Goal: Find contact information: Find contact information

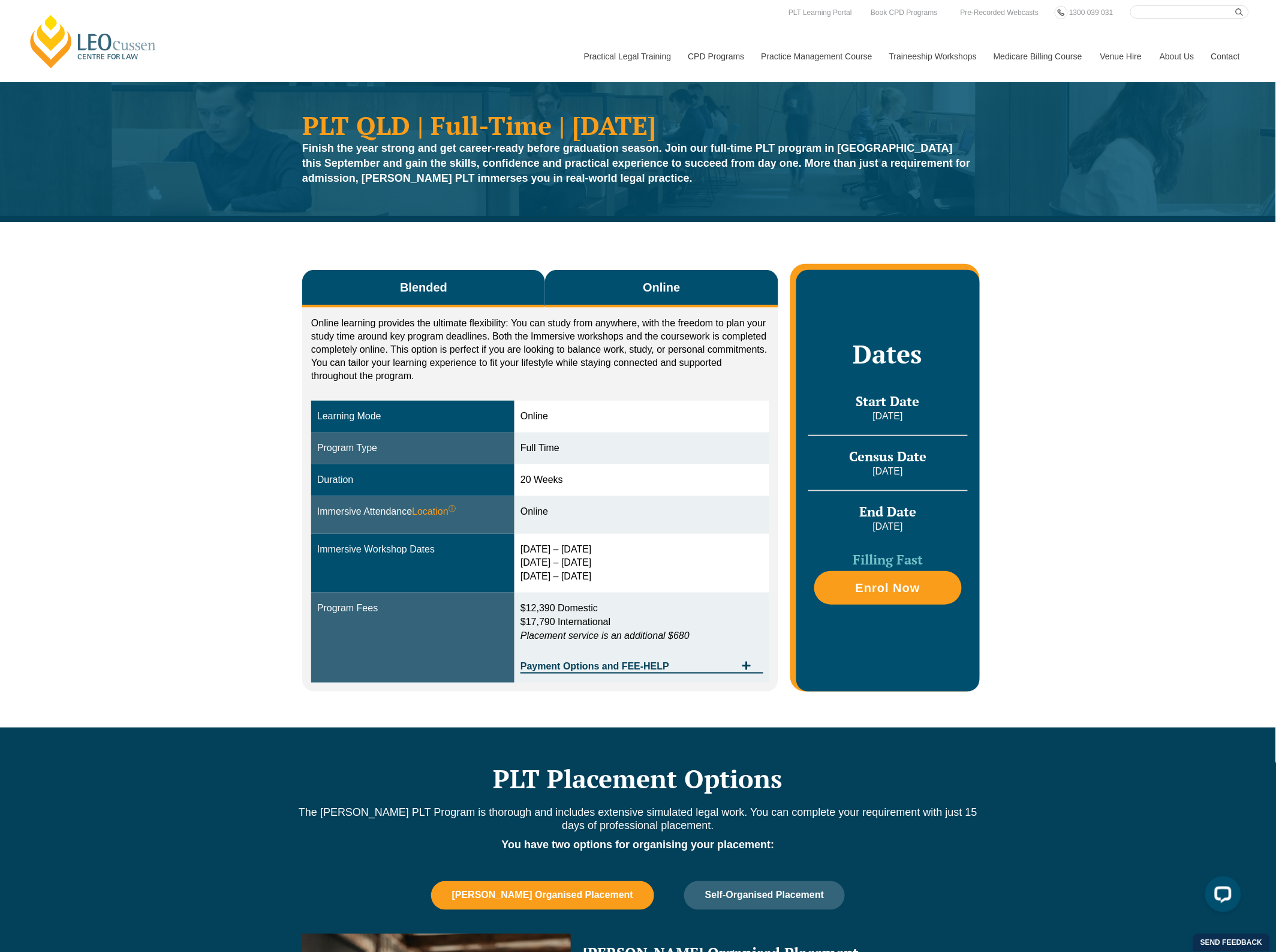
click at [414, 279] on span "Blended" at bounding box center [424, 287] width 47 height 17
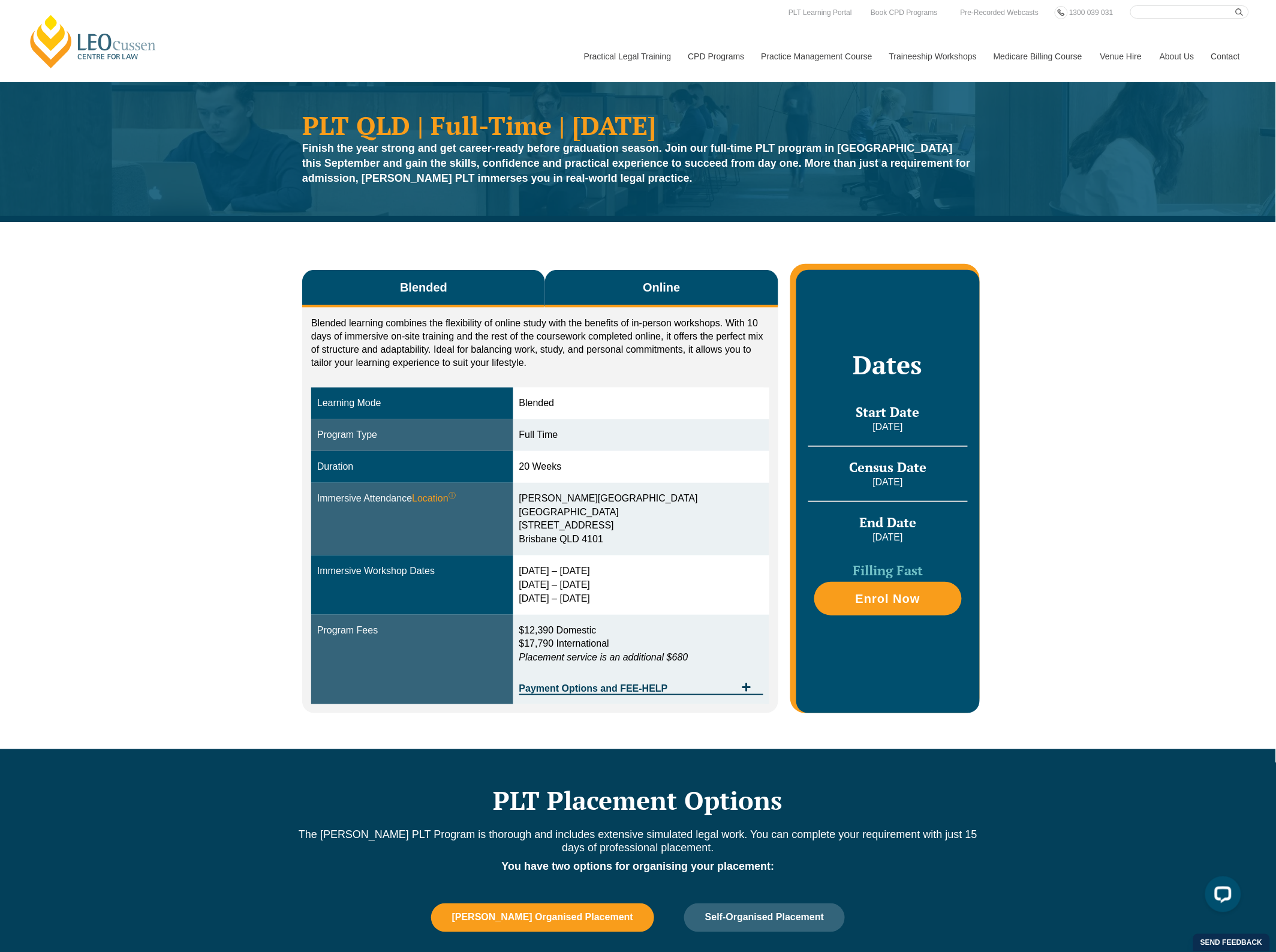
click at [757, 290] on button "Online" at bounding box center [662, 289] width 233 height 38
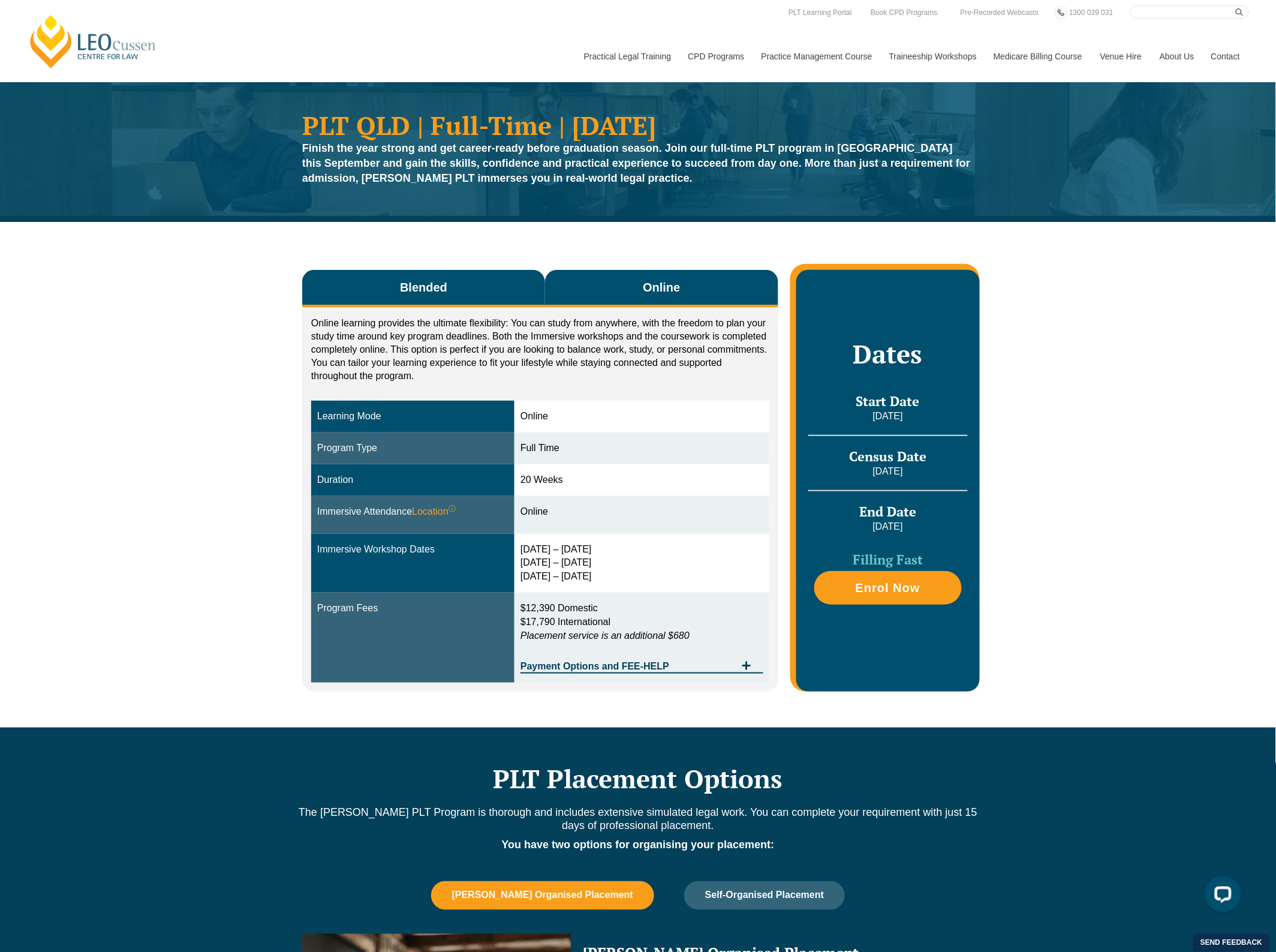
click at [466, 289] on button "Blended" at bounding box center [423, 289] width 243 height 38
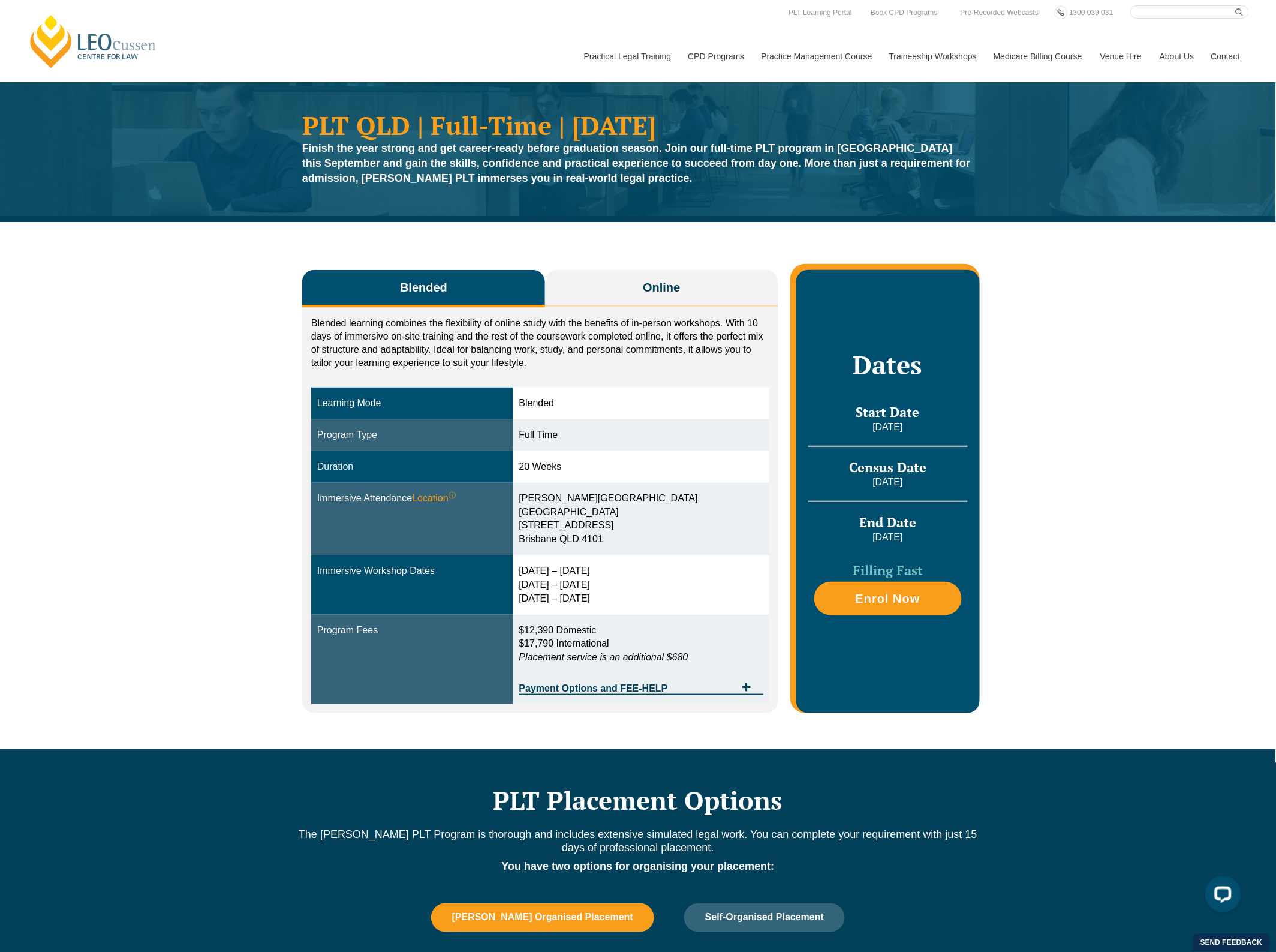
click at [120, 333] on div "Blended Online Blended learning combines the flexibility of online study with t…" at bounding box center [638, 486] width 1276 height 527
click at [322, 106] on div "PLT QLD | Full-Time | September 2025 Finish the year strong and get career-read…" at bounding box center [638, 152] width 684 height 92
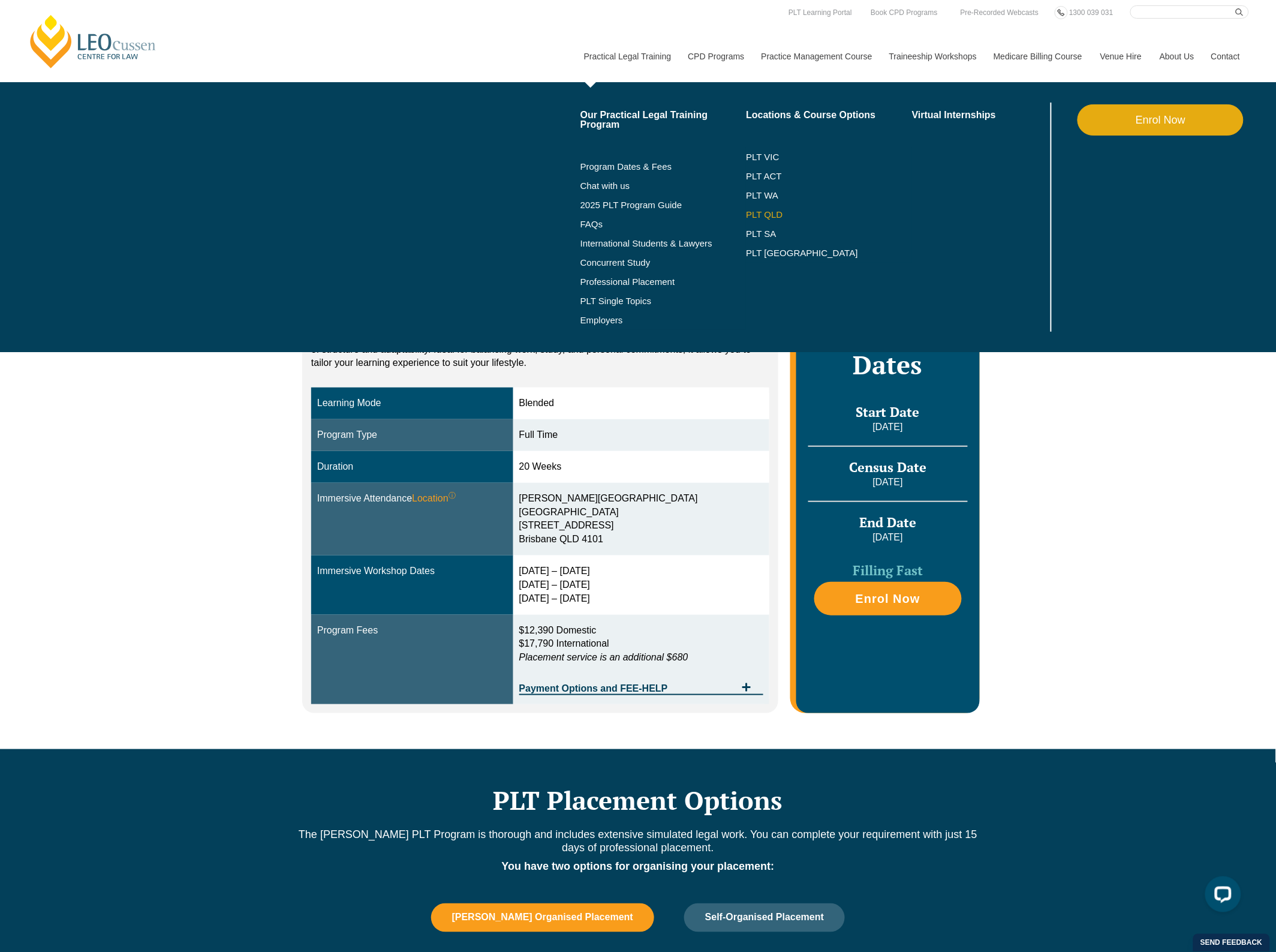
click at [766, 210] on link "PLT QLD" at bounding box center [829, 214] width 166 height 10
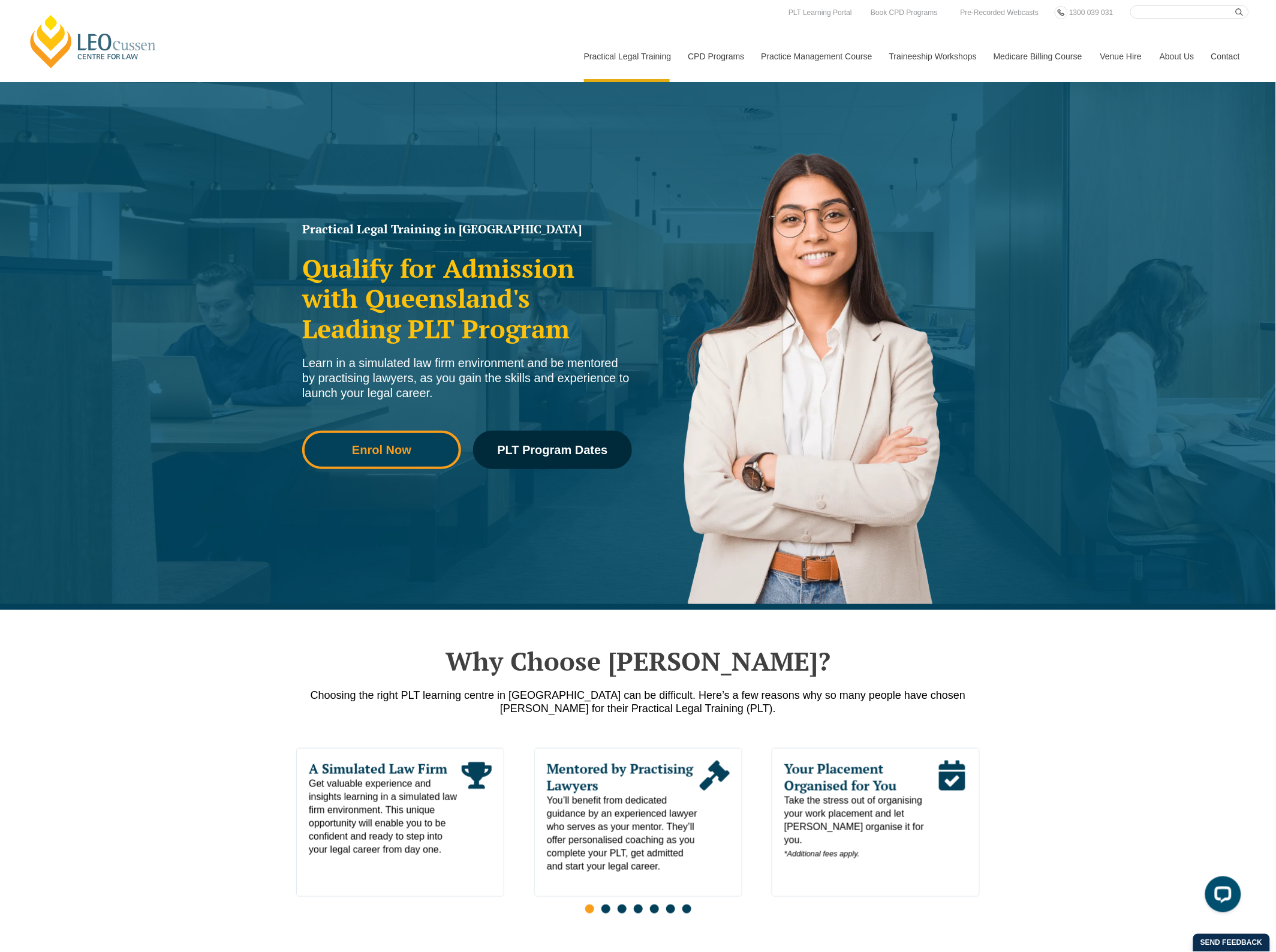
click at [405, 453] on span "Enrol Now" at bounding box center [382, 450] width 59 height 12
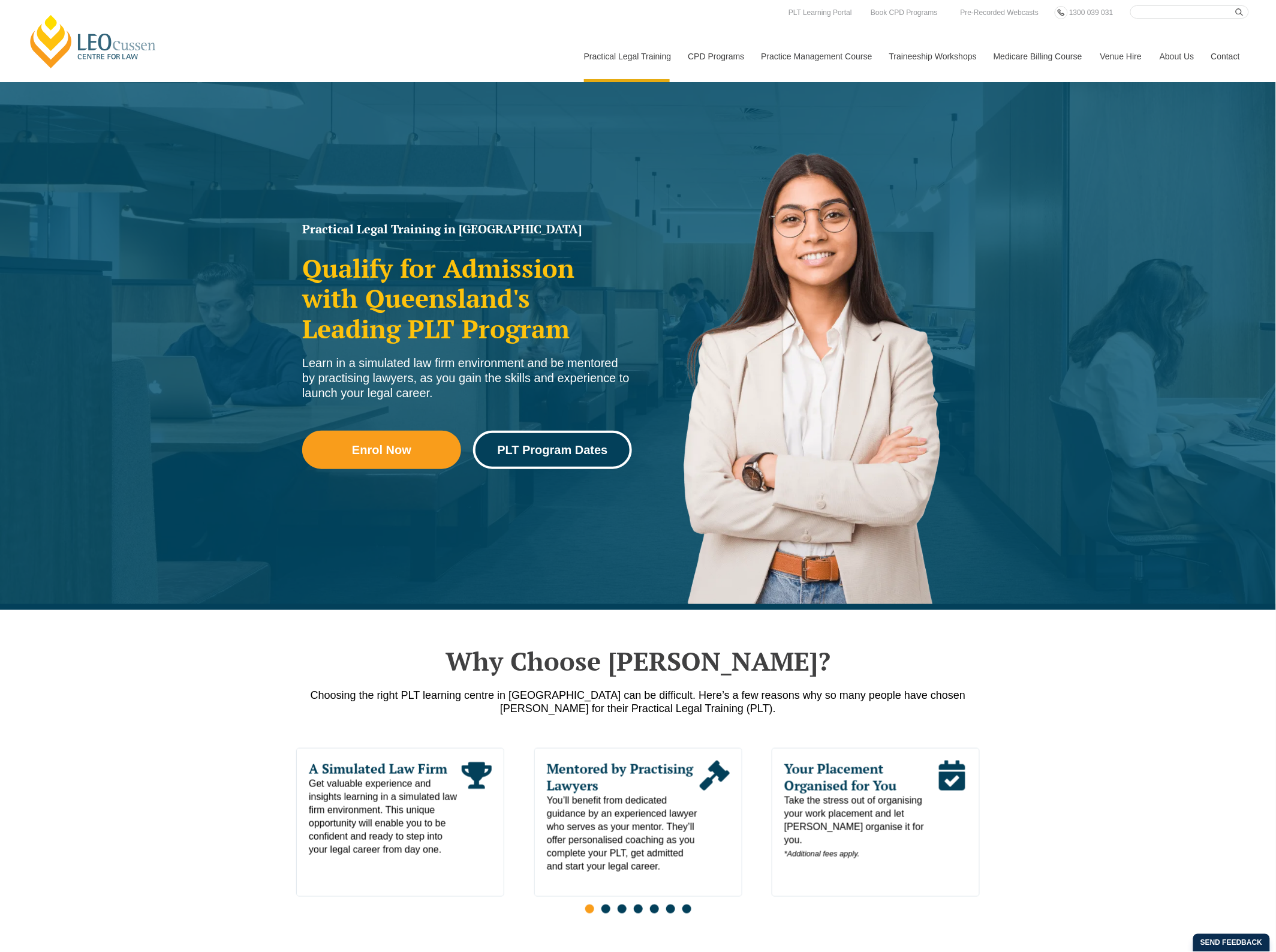
click at [535, 451] on span "PLT Program Dates" at bounding box center [552, 450] width 110 height 12
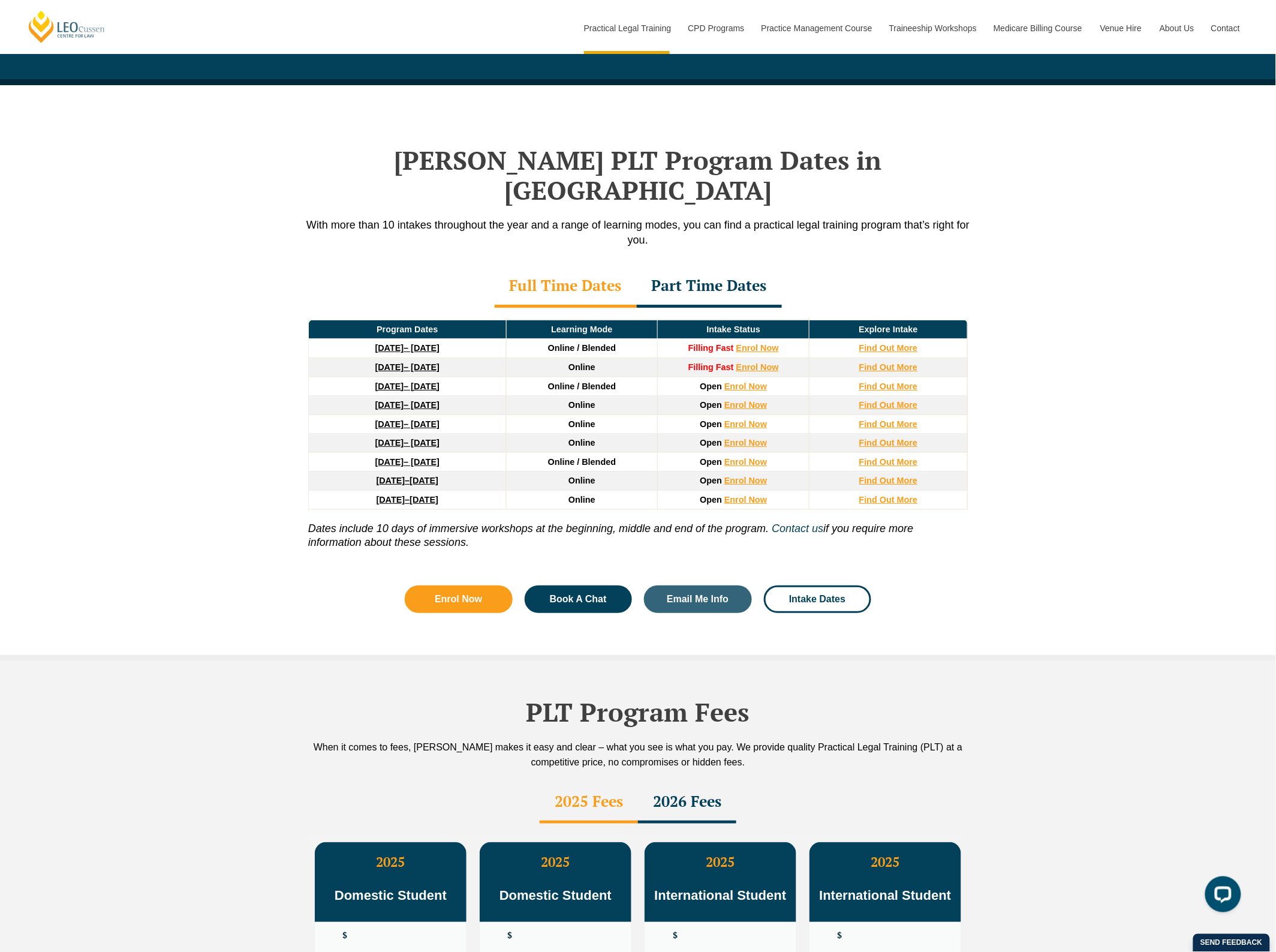
scroll to position [1564, 0]
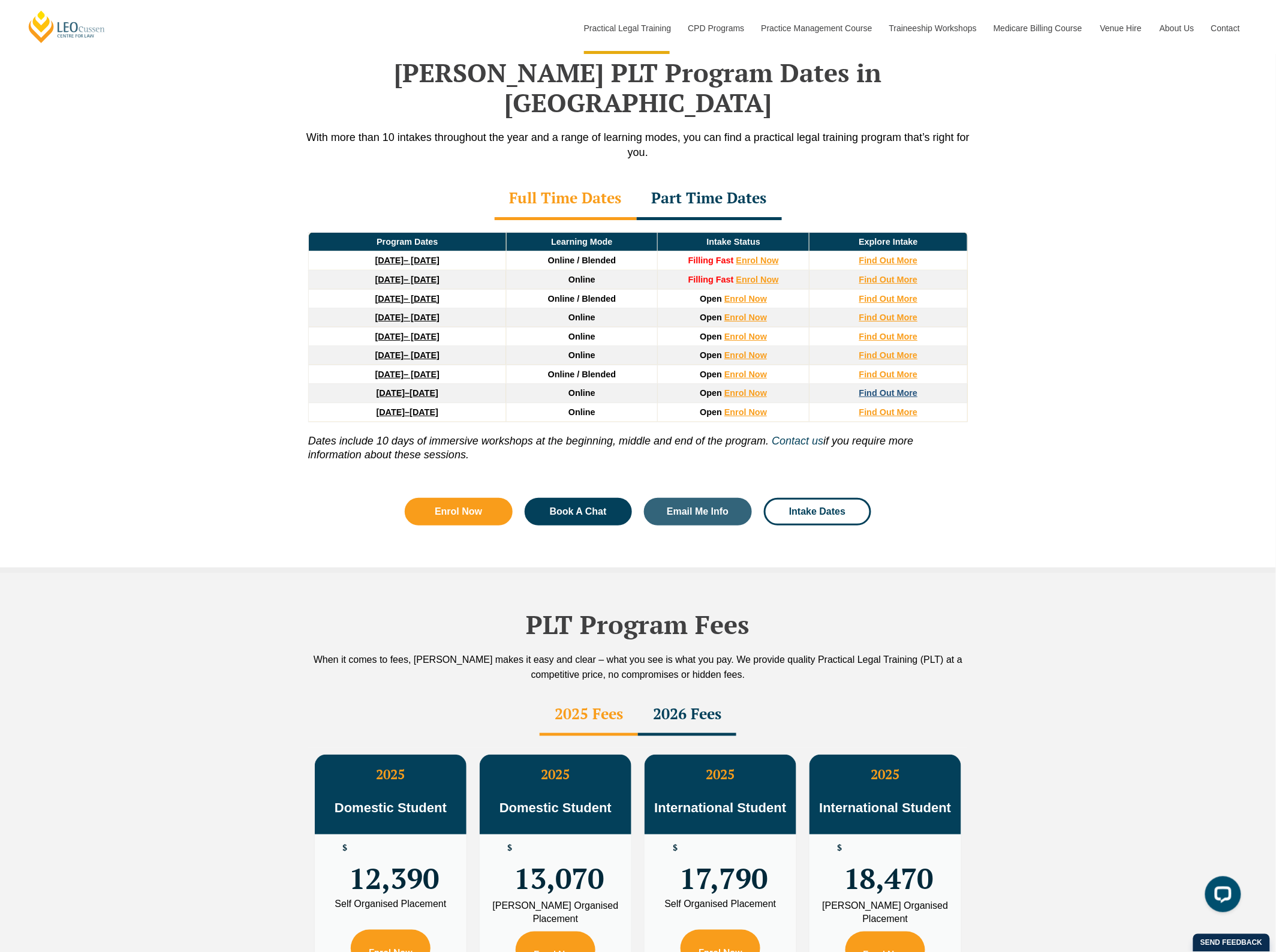
click at [885, 388] on strong "Find Out More" at bounding box center [889, 393] width 59 height 10
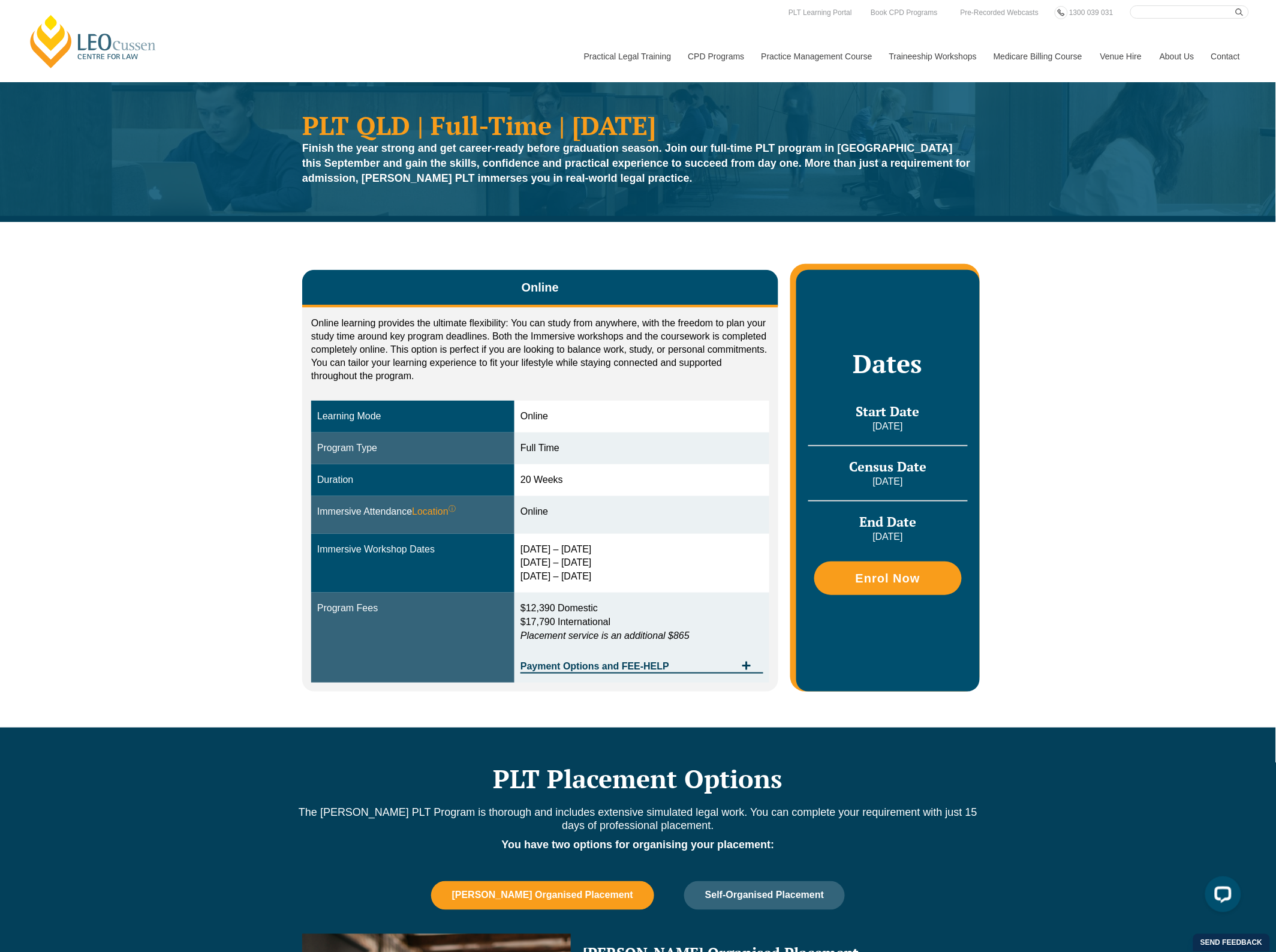
click at [868, 271] on div "Dates Start Date 21 September 2026 Census Date 19 October 2026 End Date 19 Febr…" at bounding box center [888, 481] width 184 height 421
click at [1187, 16] on input "Search here" at bounding box center [1190, 12] width 119 height 13
type input "stacy"
click at [1236, 5] on button "submit" at bounding box center [1243, 12] width 13 height 13
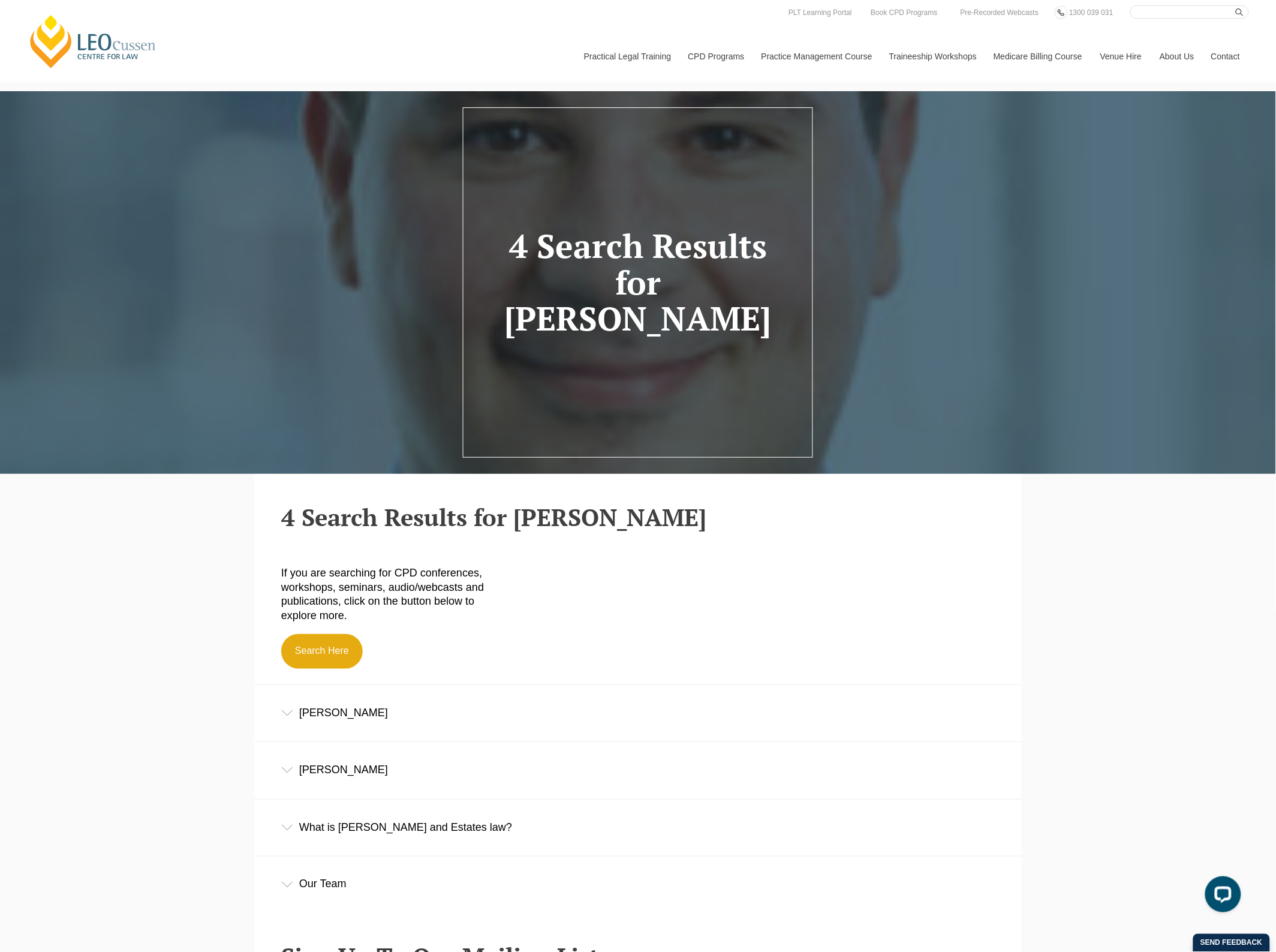
click at [301, 722] on div "Stacy Mallis" at bounding box center [638, 713] width 768 height 56
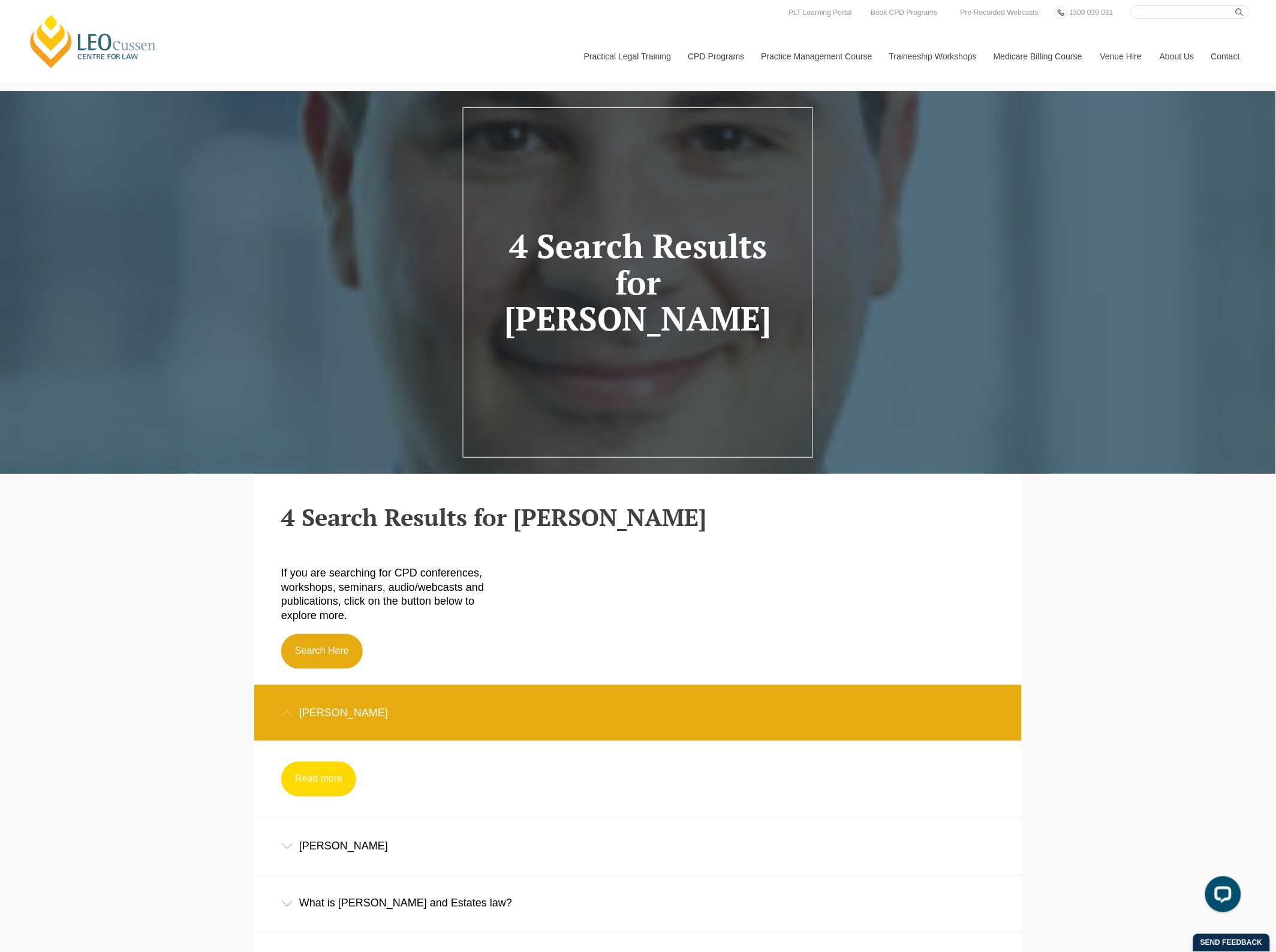
click at [340, 778] on link "Read more" at bounding box center [319, 779] width 75 height 35
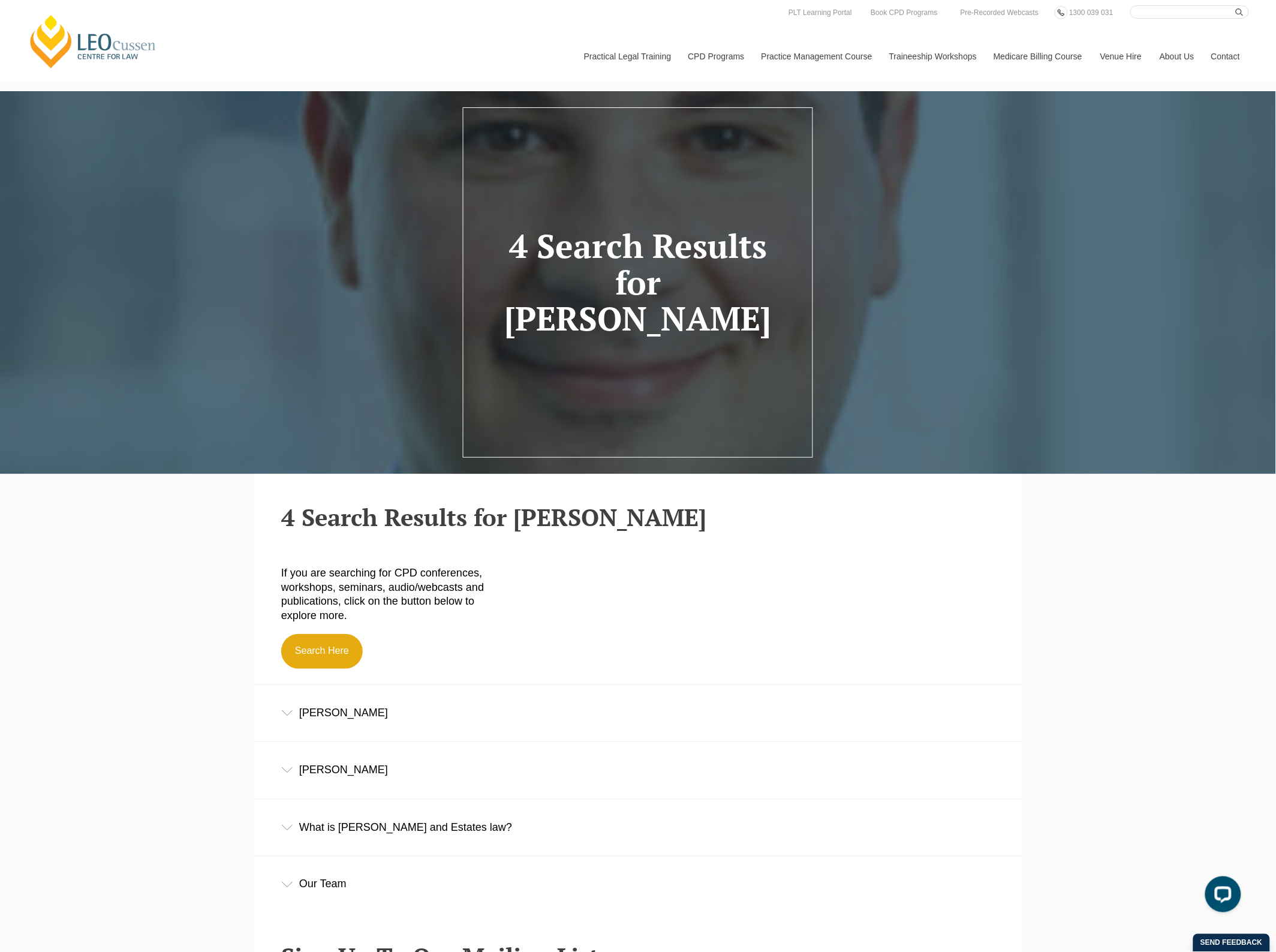
click at [327, 774] on div "[PERSON_NAME]" at bounding box center [638, 770] width 768 height 56
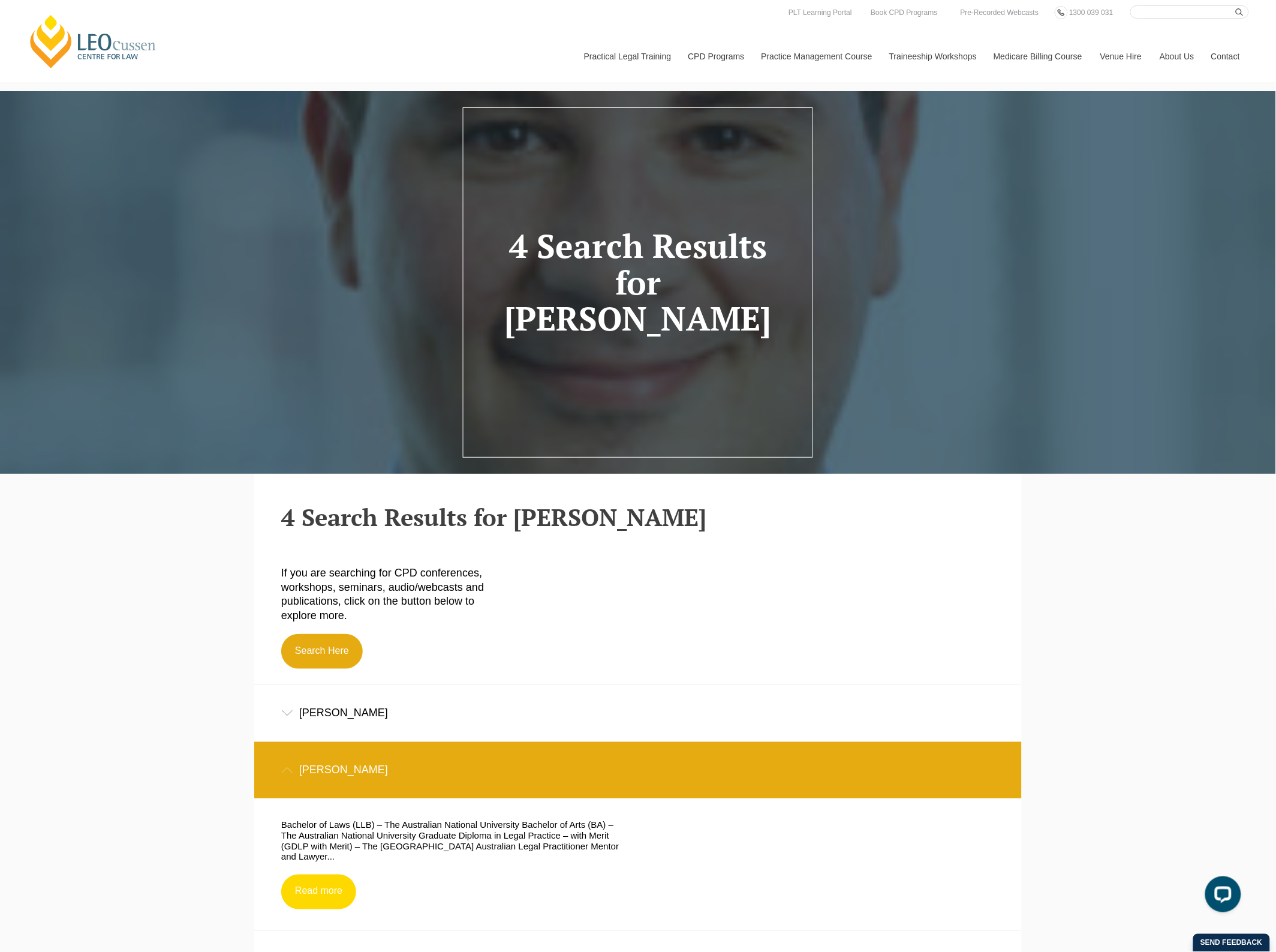
click at [298, 886] on link "Read more" at bounding box center [319, 891] width 75 height 35
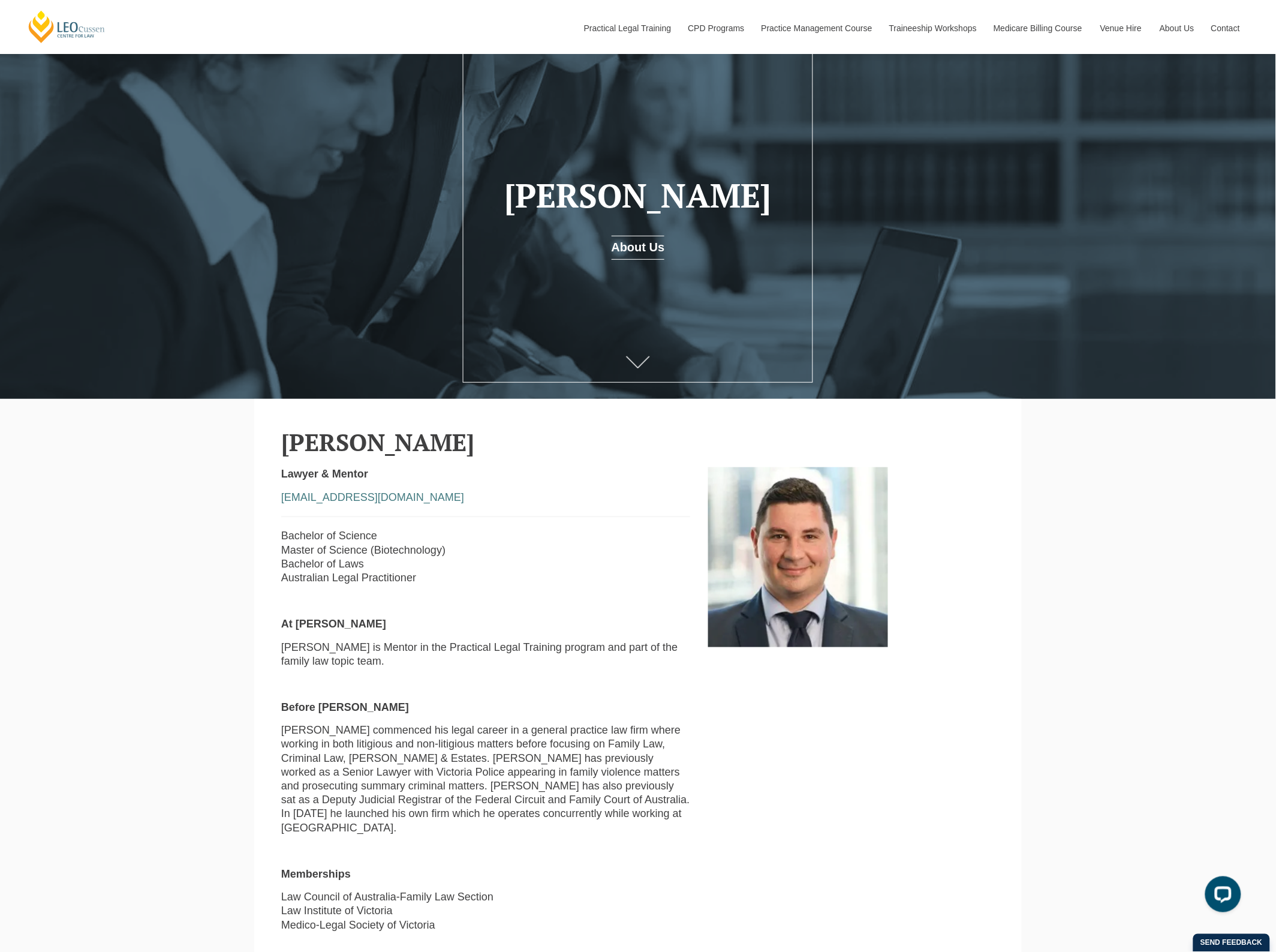
scroll to position [375, 0]
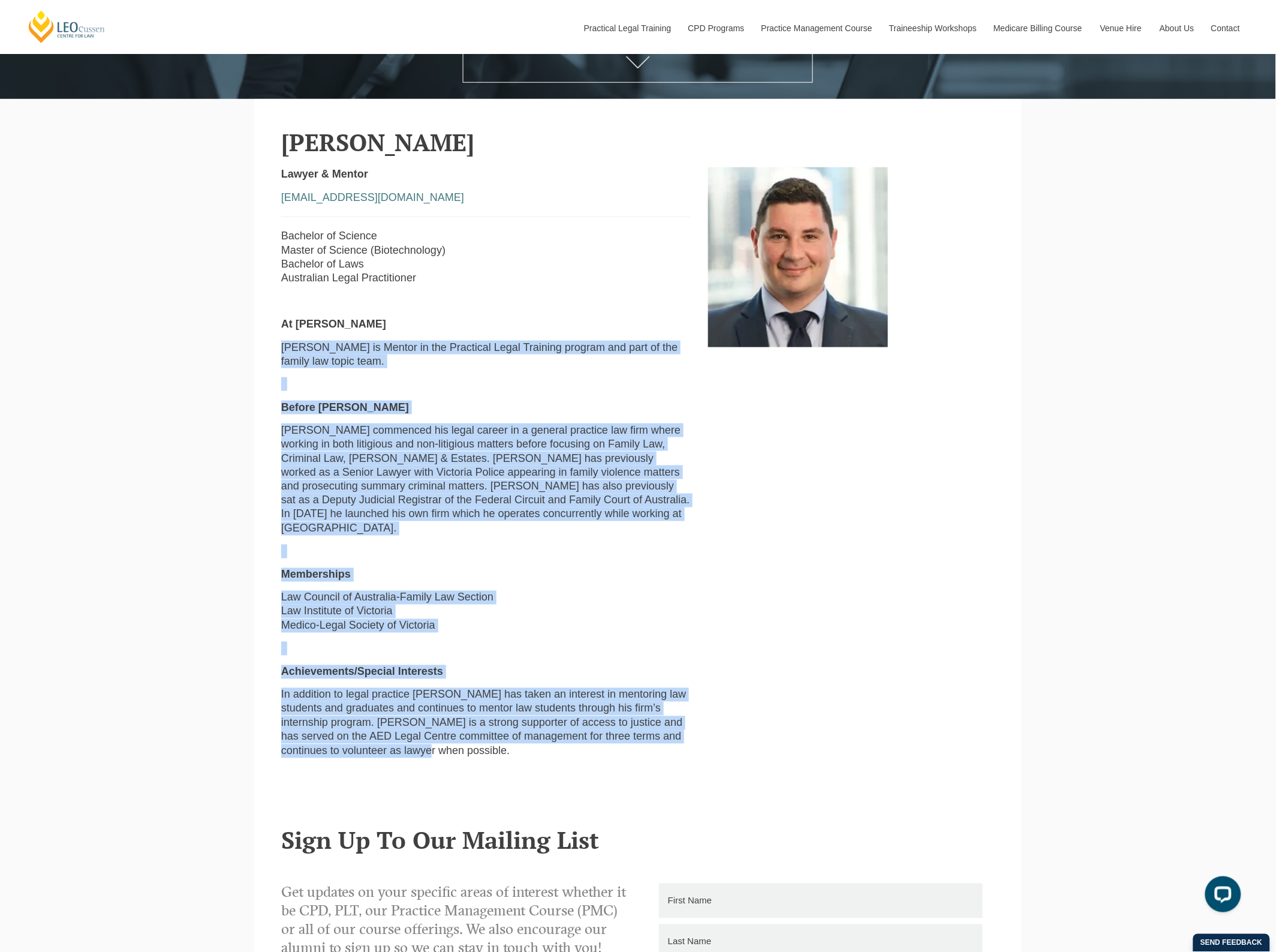
drag, startPoint x: 402, startPoint y: 743, endPoint x: 269, endPoint y: 343, distance: 421.5
click at [269, 343] on section "Stacy Mallis Lawyer & Mentor smallis@leocussen.edu.au Bachelor of Science Maste…" at bounding box center [638, 448] width 768 height 698
copy div "Stacy is Mentor in the Practical Legal Training program and part of the family …"
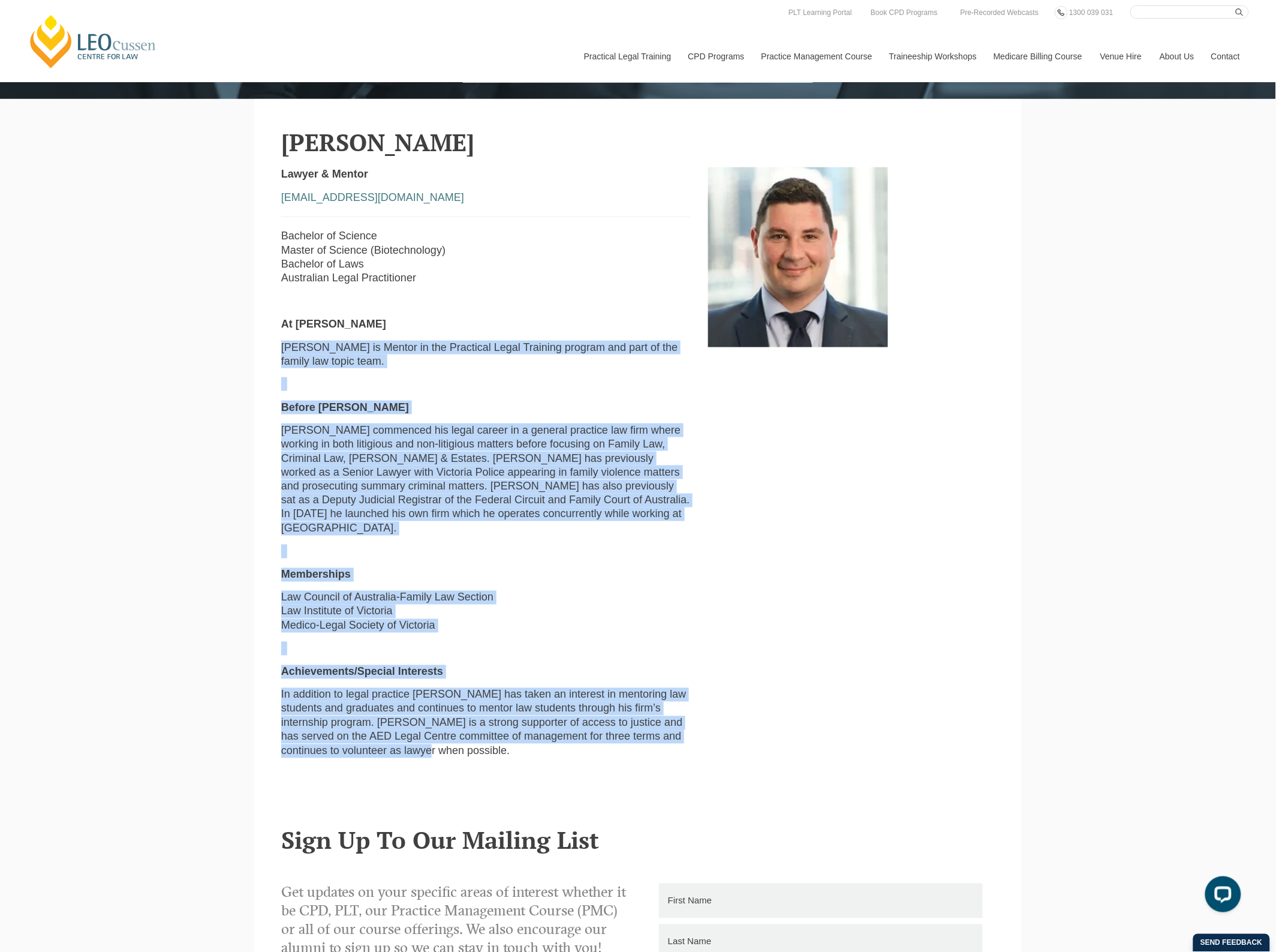
click at [804, 273] on img at bounding box center [798, 258] width 180 height 180
